Goal: Check status: Check status

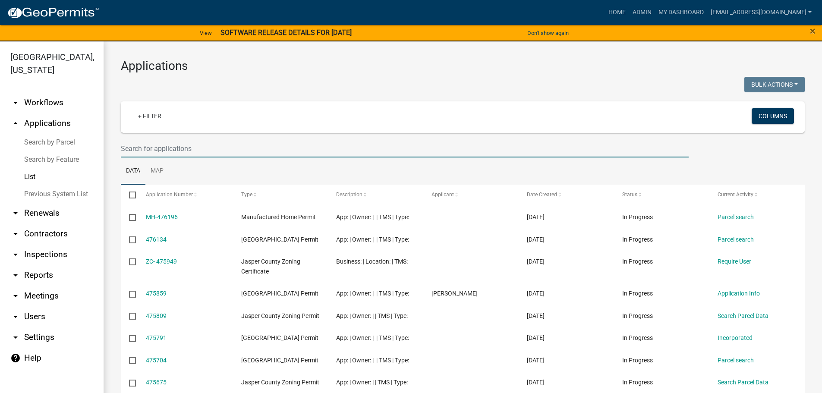
click at [210, 148] on input "text" at bounding box center [405, 149] width 568 height 18
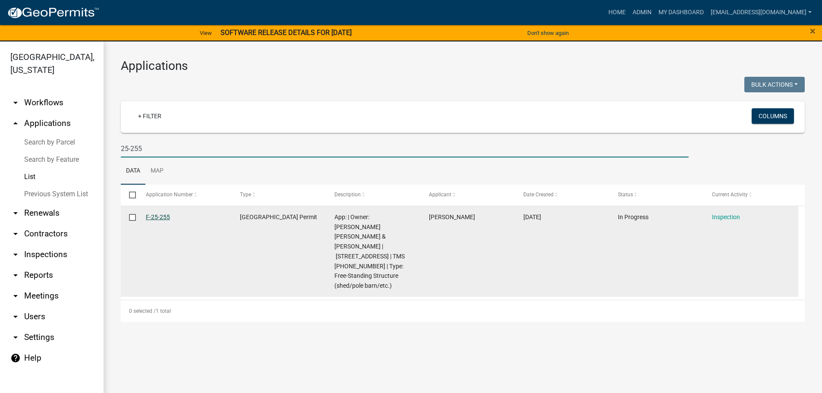
type input "25-255"
click at [157, 218] on link "F-25-255" at bounding box center [158, 217] width 24 height 7
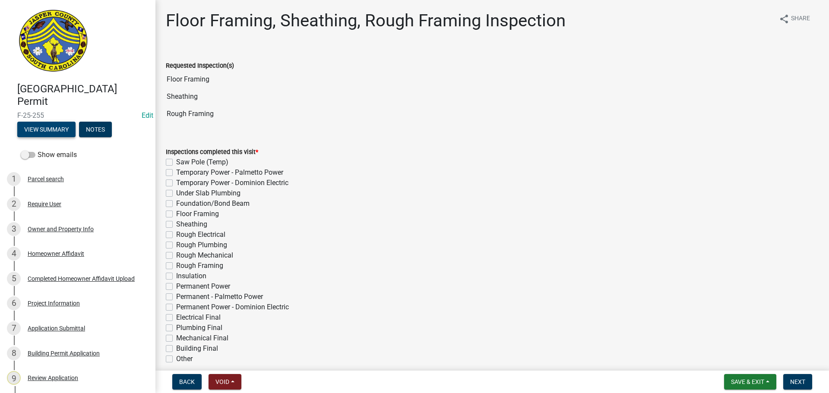
click at [39, 132] on button "View Summary" at bounding box center [46, 130] width 58 height 16
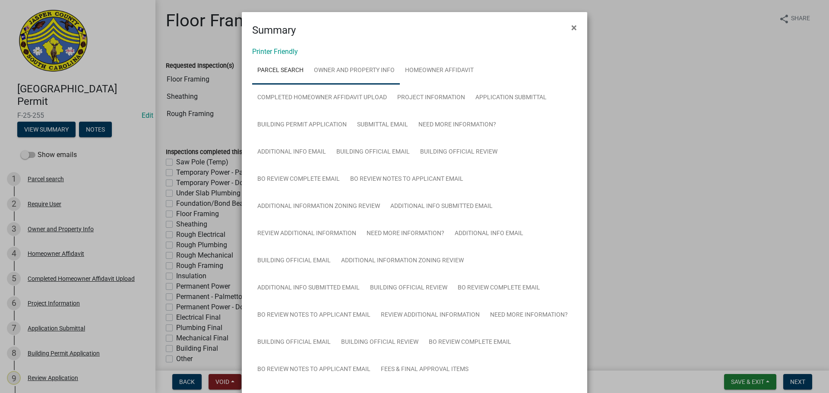
click at [357, 74] on link "Owner and Property Info" at bounding box center [354, 71] width 91 height 28
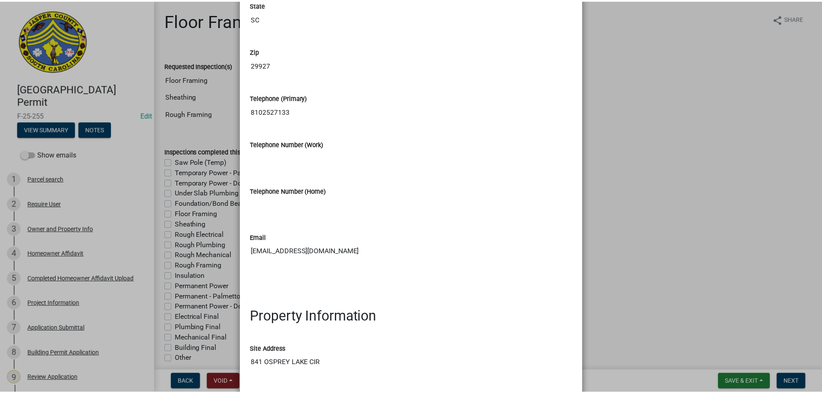
scroll to position [691, 0]
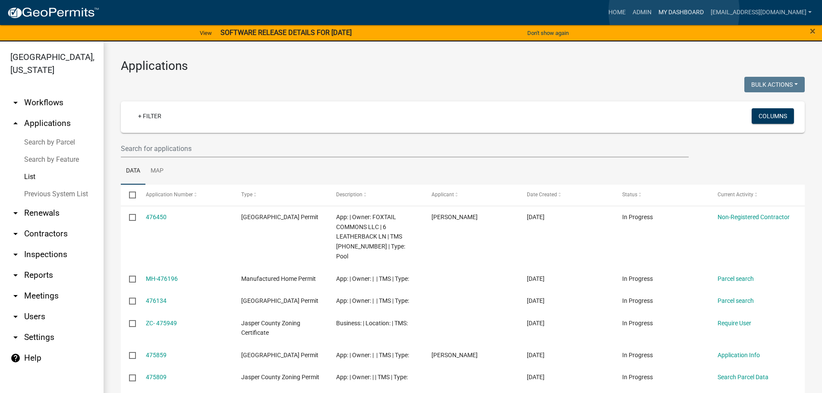
click at [674, 11] on link "My Dashboard" at bounding box center [681, 12] width 52 height 16
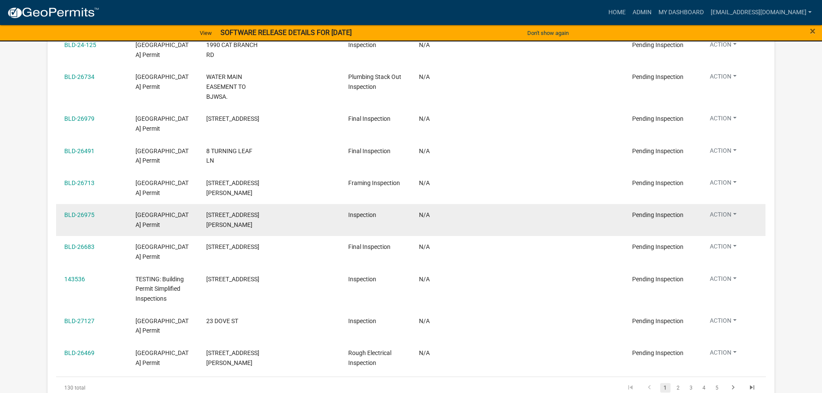
scroll to position [1144, 0]
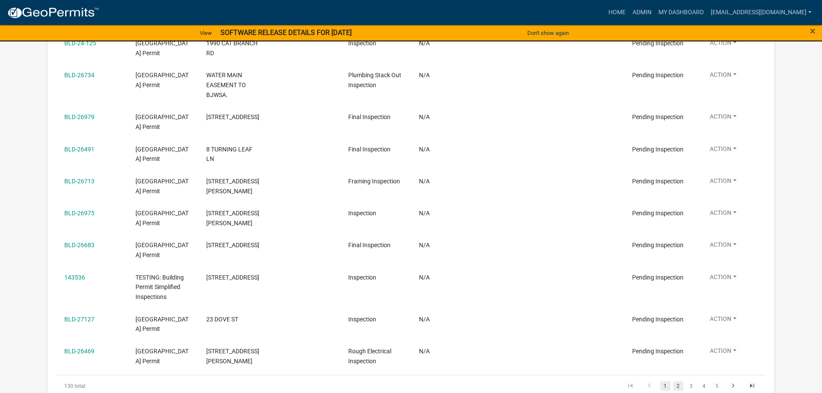
click at [679, 382] on link "2" at bounding box center [678, 386] width 10 height 9
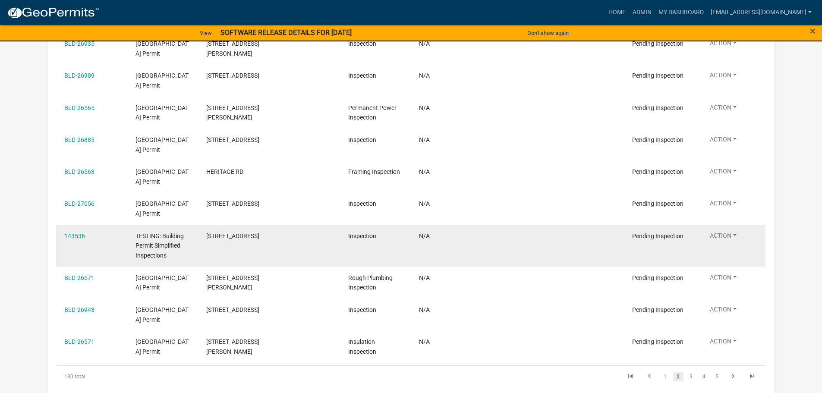
scroll to position [1144, 0]
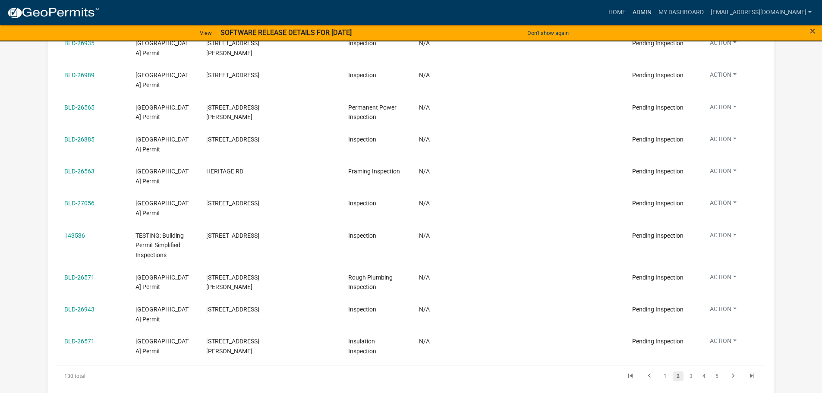
click at [647, 11] on link "Admin" at bounding box center [642, 12] width 26 height 16
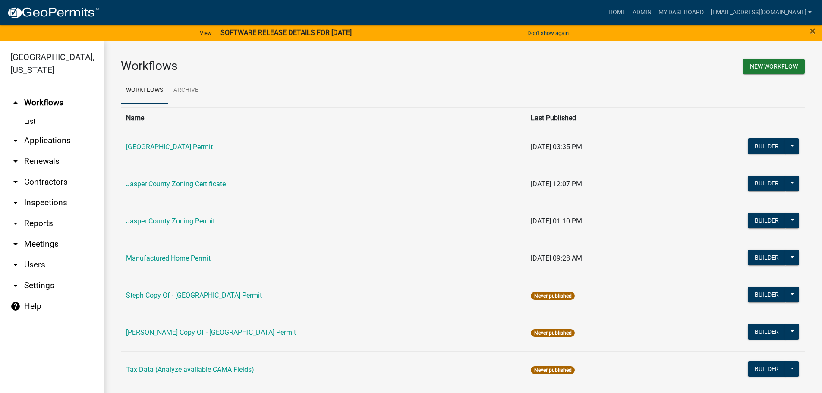
click at [35, 140] on link "arrow_drop_down Applications" at bounding box center [52, 140] width 104 height 21
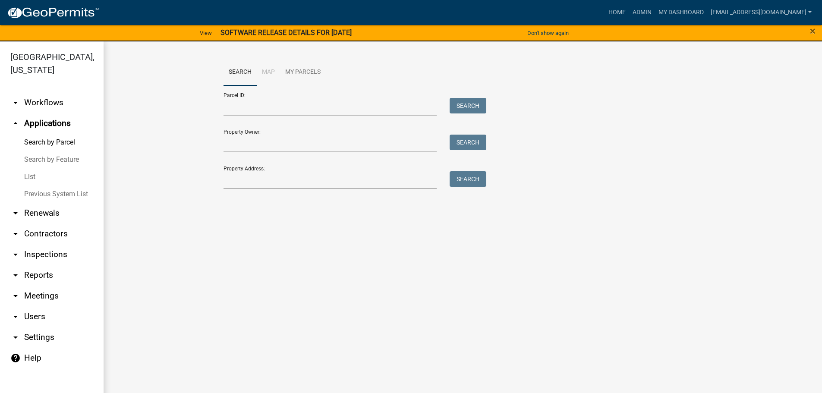
click at [28, 178] on link "List" at bounding box center [52, 176] width 104 height 17
